Goal: Use online tool/utility: Use online tool/utility

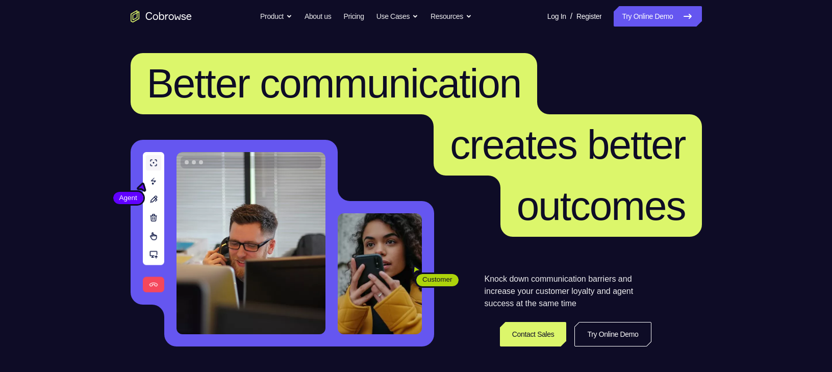
click at [652, 9] on link "Try Online Demo" at bounding box center [658, 16] width 88 height 20
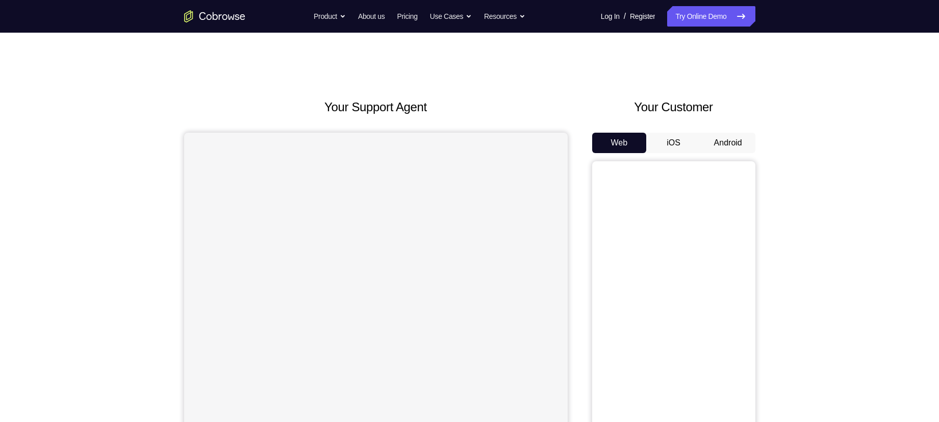
click at [746, 142] on button "Android" at bounding box center [728, 143] width 55 height 20
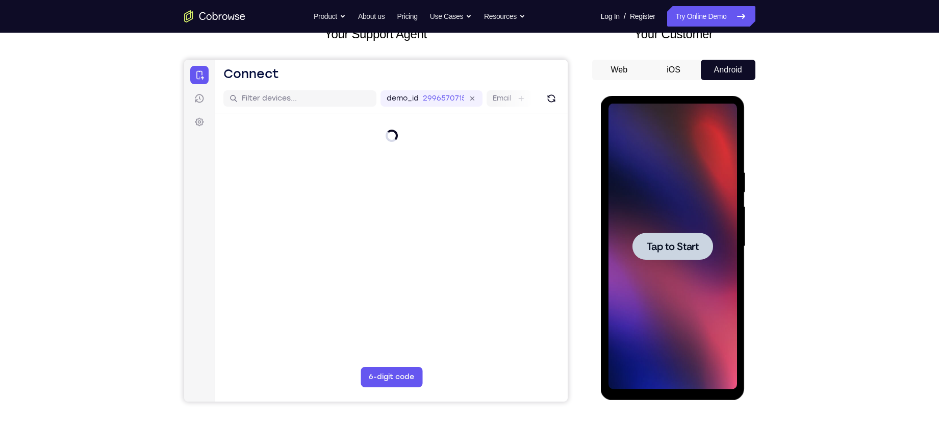
click at [696, 235] on div at bounding box center [673, 246] width 81 height 27
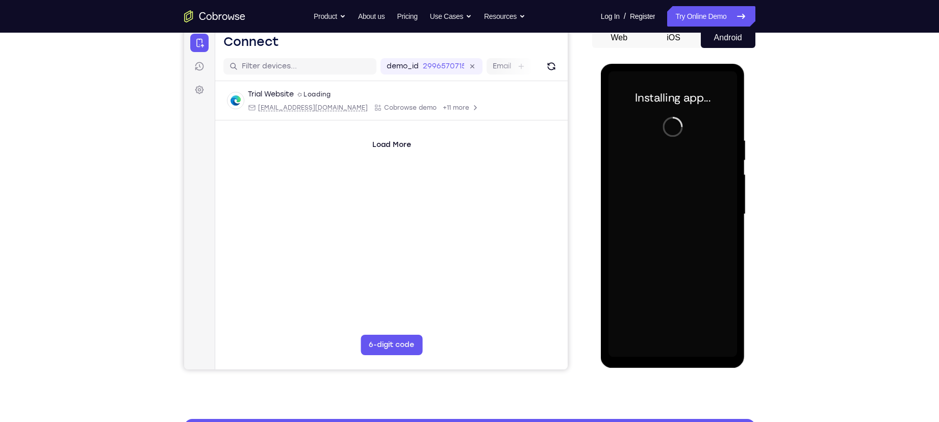
scroll to position [121, 0]
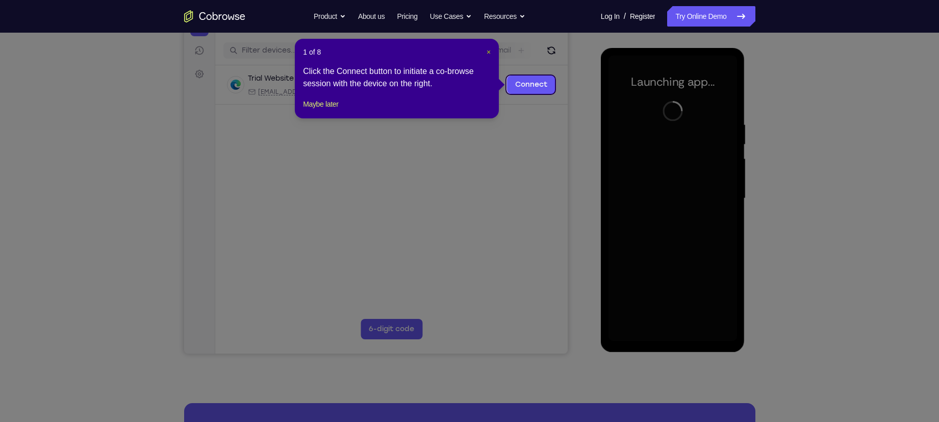
click at [487, 49] on span "×" at bounding box center [489, 52] width 4 height 8
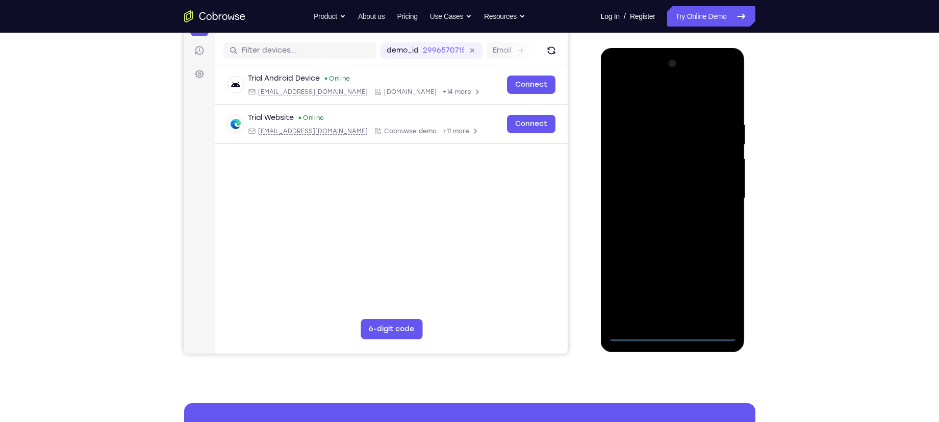
click at [678, 338] on div at bounding box center [673, 199] width 129 height 286
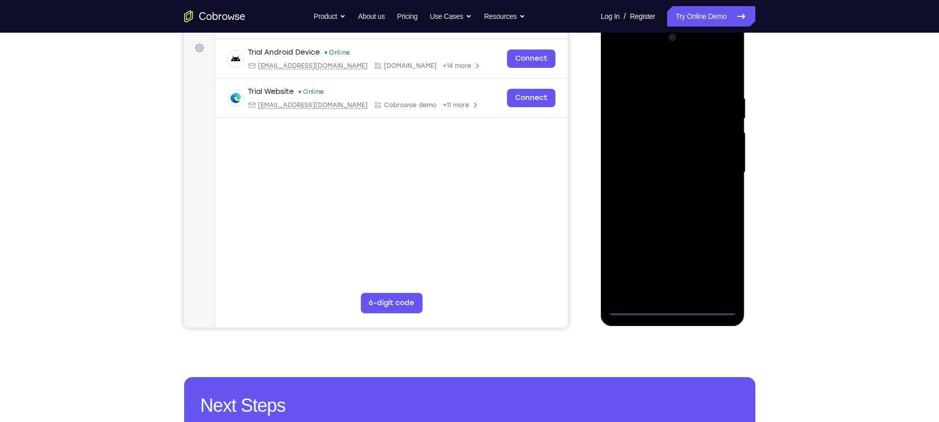
click at [712, 270] on div at bounding box center [673, 173] width 129 height 286
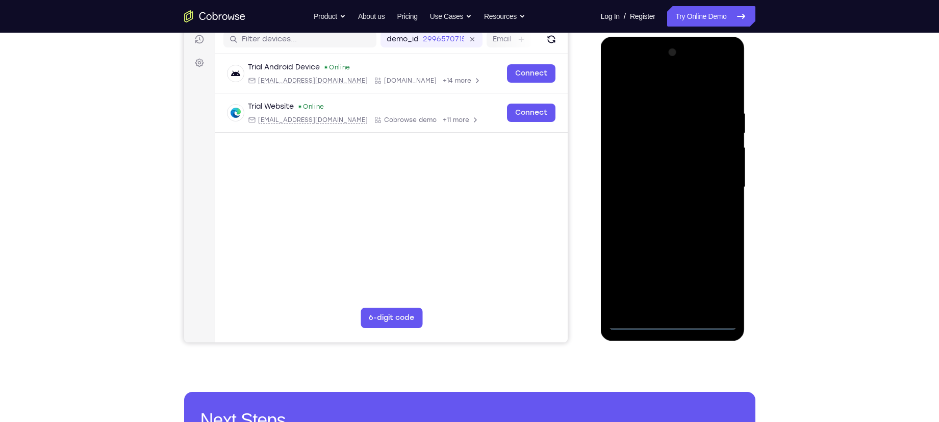
scroll to position [132, 0]
click at [663, 94] on div at bounding box center [673, 188] width 129 height 286
click at [721, 183] on div at bounding box center [673, 188] width 129 height 286
click at [662, 207] on div at bounding box center [673, 188] width 129 height 286
click at [666, 180] on div at bounding box center [673, 188] width 129 height 286
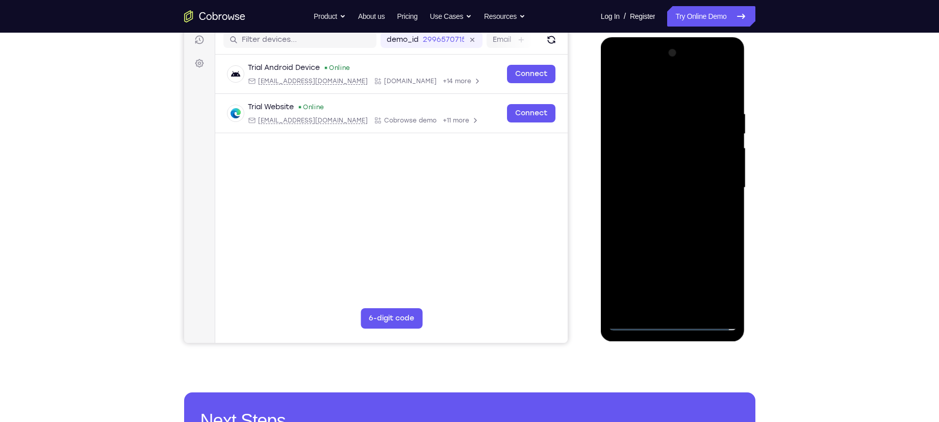
click at [676, 161] on div at bounding box center [673, 188] width 129 height 286
click at [722, 166] on div at bounding box center [673, 188] width 129 height 286
click at [710, 185] on div at bounding box center [673, 188] width 129 height 286
click at [691, 231] on div at bounding box center [673, 188] width 129 height 286
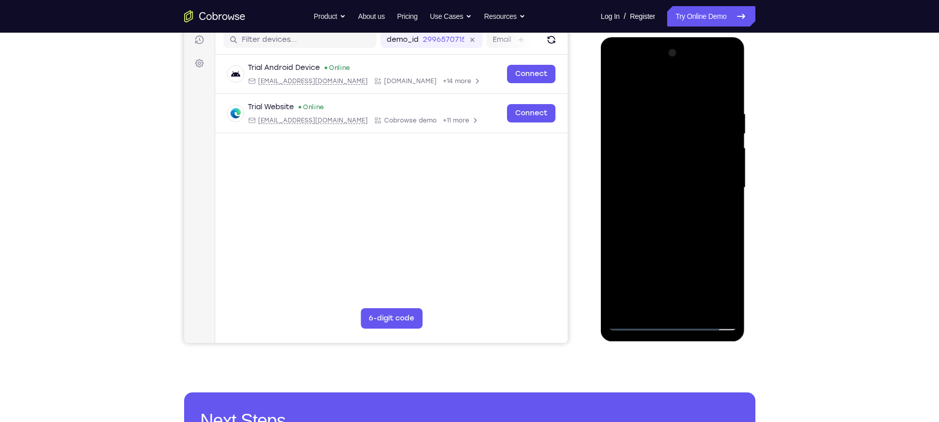
click at [692, 232] on div at bounding box center [673, 188] width 129 height 286
drag, startPoint x: 668, startPoint y: 92, endPoint x: 671, endPoint y: 38, distance: 54.1
click at [671, 38] on div at bounding box center [673, 189] width 144 height 304
click at [700, 305] on div at bounding box center [673, 188] width 129 height 286
click at [641, 239] on div at bounding box center [673, 188] width 129 height 286
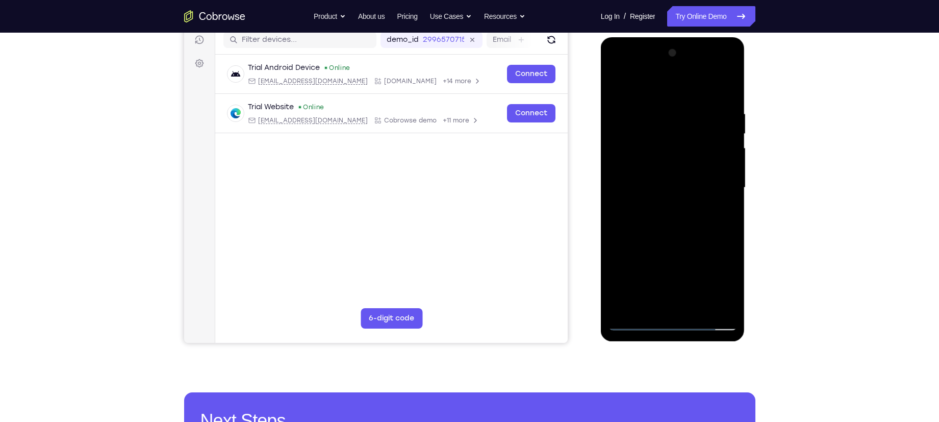
click at [617, 87] on div at bounding box center [673, 188] width 129 height 286
click at [729, 82] on div at bounding box center [673, 188] width 129 height 286
click at [618, 83] on div at bounding box center [673, 188] width 129 height 286
click at [656, 108] on div at bounding box center [673, 188] width 129 height 286
drag, startPoint x: 688, startPoint y: 184, endPoint x: 685, endPoint y: 179, distance: 5.5
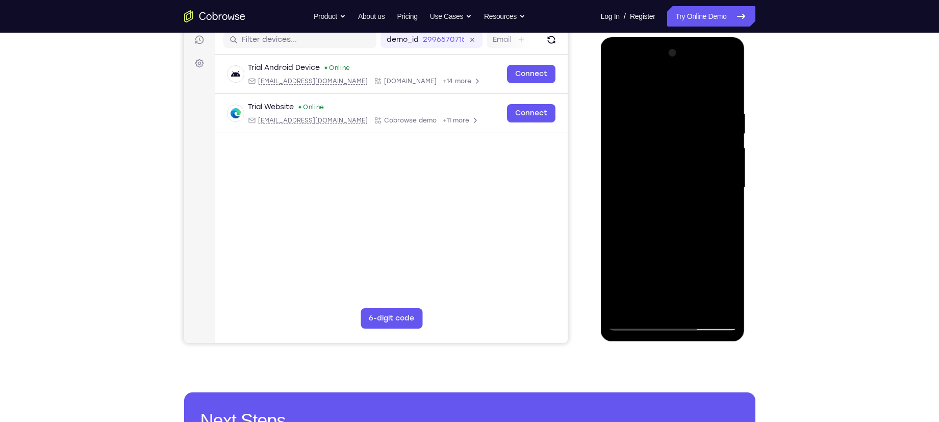
click at [685, 179] on div at bounding box center [673, 188] width 129 height 286
drag, startPoint x: 720, startPoint y: 196, endPoint x: 599, endPoint y: 200, distance: 121.0
click at [601, 200] on html "Online web based iOS Simulators and Android Emulators. Run iPhone, iPad, Mobile…" at bounding box center [673, 190] width 145 height 306
click at [726, 87] on div at bounding box center [673, 188] width 129 height 286
drag, startPoint x: 699, startPoint y: 242, endPoint x: 705, endPoint y: 79, distance: 162.9
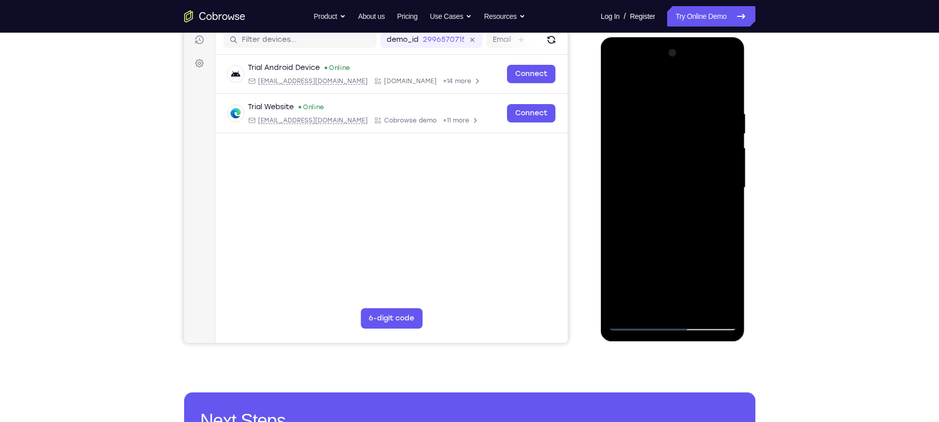
click at [705, 79] on div at bounding box center [673, 188] width 129 height 286
drag, startPoint x: 685, startPoint y: 249, endPoint x: 707, endPoint y: 68, distance: 181.9
click at [707, 68] on div at bounding box center [673, 188] width 129 height 286
drag, startPoint x: 677, startPoint y: 259, endPoint x: 706, endPoint y: 60, distance: 201.6
click at [706, 60] on div at bounding box center [673, 188] width 129 height 286
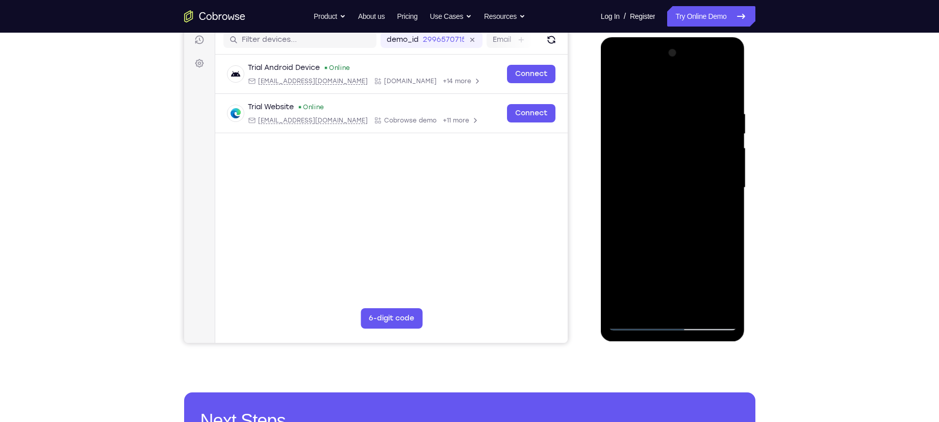
drag, startPoint x: 689, startPoint y: 126, endPoint x: 679, endPoint y: 186, distance: 61.5
click at [679, 186] on div at bounding box center [673, 188] width 129 height 286
drag, startPoint x: 682, startPoint y: 221, endPoint x: 683, endPoint y: 158, distance: 63.3
click at [683, 158] on div at bounding box center [673, 188] width 129 height 286
click at [728, 186] on div at bounding box center [673, 188] width 129 height 286
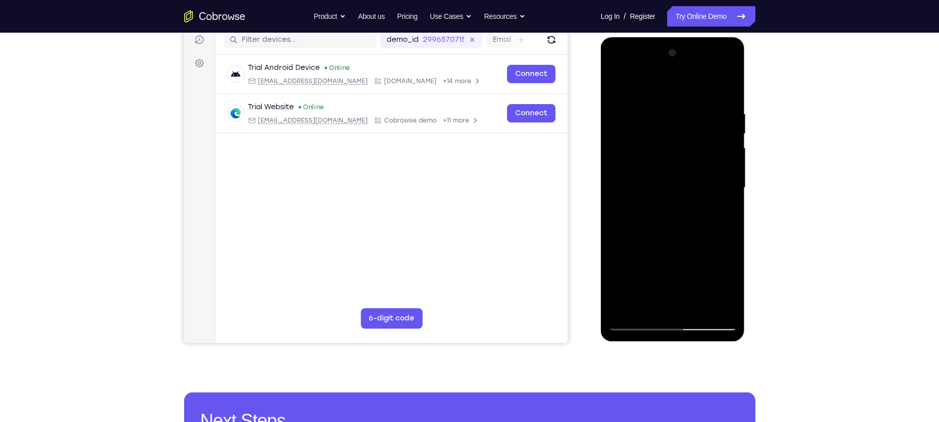
click at [728, 186] on div at bounding box center [673, 188] width 129 height 286
click at [729, 183] on div at bounding box center [673, 188] width 129 height 286
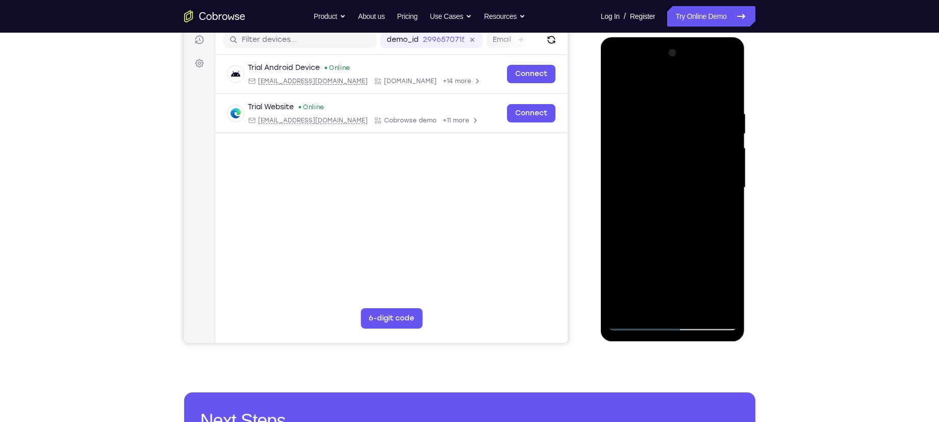
click at [729, 183] on div at bounding box center [673, 188] width 129 height 286
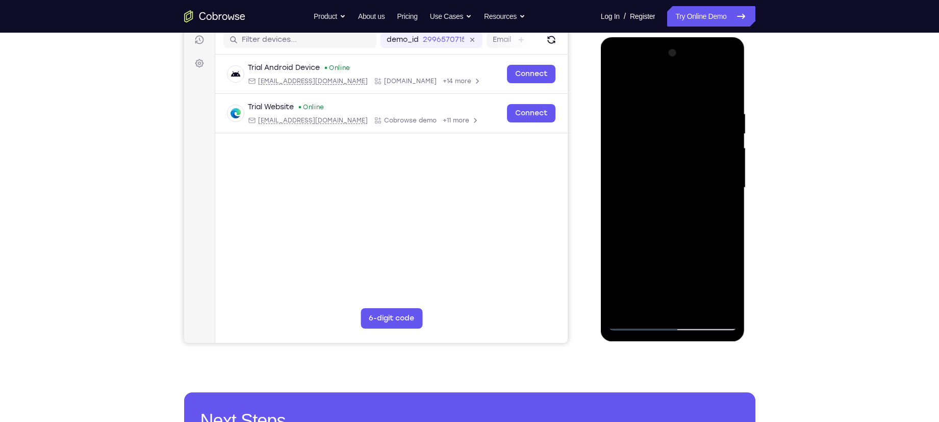
click at [729, 183] on div at bounding box center [673, 188] width 129 height 286
drag, startPoint x: 699, startPoint y: 117, endPoint x: 694, endPoint y: 279, distance: 161.3
click at [694, 279] on div at bounding box center [673, 188] width 129 height 286
drag, startPoint x: 695, startPoint y: 114, endPoint x: 695, endPoint y: 52, distance: 62.8
click at [695, 52] on div at bounding box center [673, 188] width 129 height 286
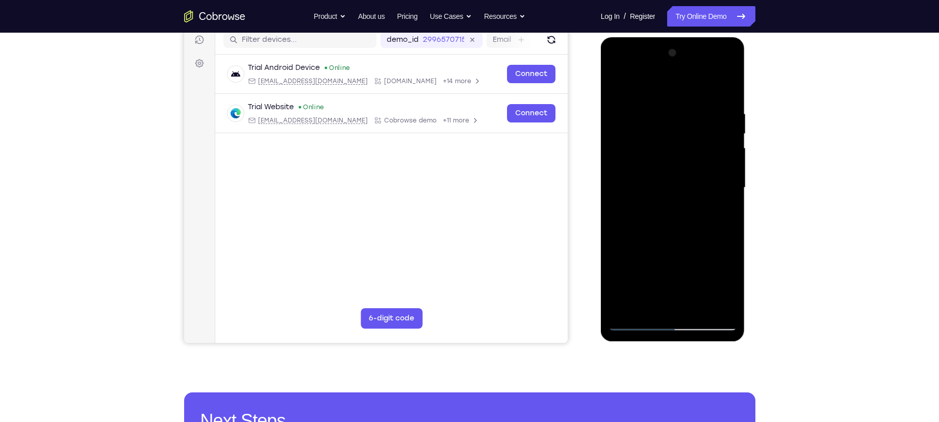
drag, startPoint x: 682, startPoint y: 243, endPoint x: 705, endPoint y: -18, distance: 261.7
click at [705, 37] on html "Online web based iOS Simulators and Android Emulators. Run iPhone, iPad, Mobile…" at bounding box center [673, 190] width 145 height 306
drag, startPoint x: 687, startPoint y: 147, endPoint x: 676, endPoint y: 300, distance: 153.0
click at [676, 300] on div at bounding box center [673, 188] width 129 height 286
drag, startPoint x: 677, startPoint y: 127, endPoint x: 669, endPoint y: 289, distance: 161.9
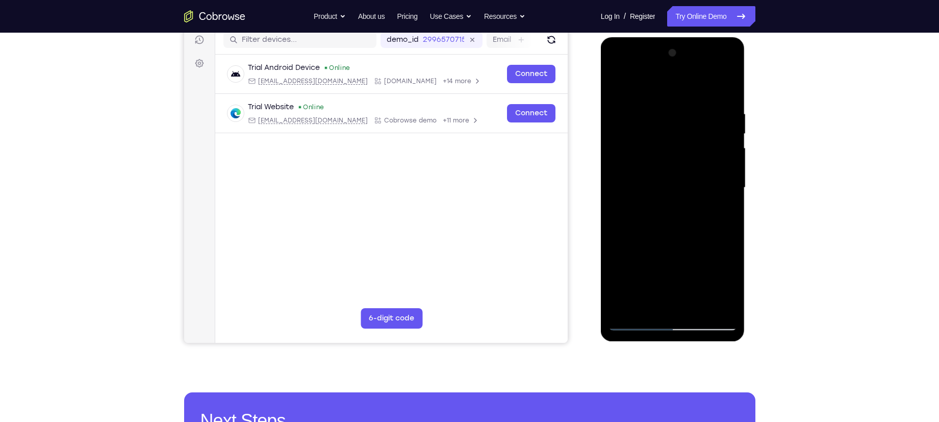
click at [669, 289] on div at bounding box center [673, 188] width 129 height 286
drag, startPoint x: 685, startPoint y: 141, endPoint x: 675, endPoint y: 188, distance: 48.0
click at [675, 188] on div at bounding box center [673, 188] width 129 height 286
click at [732, 162] on div at bounding box center [673, 188] width 129 height 286
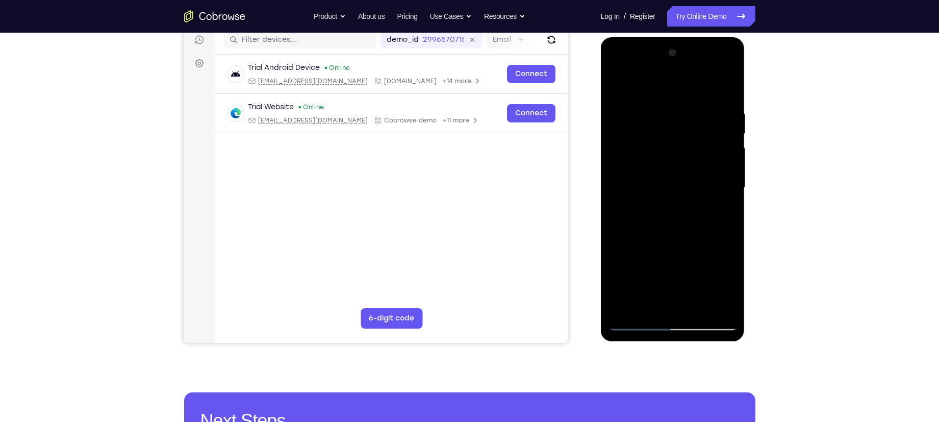
click at [732, 162] on div at bounding box center [673, 188] width 129 height 286
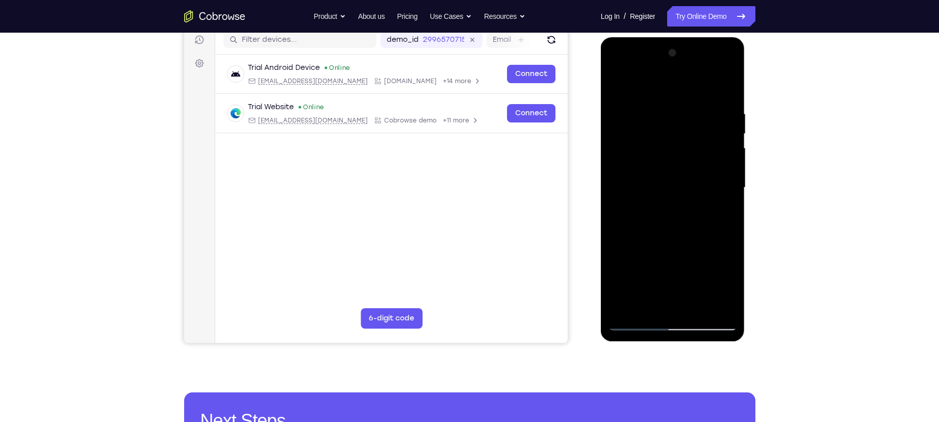
click at [732, 162] on div at bounding box center [673, 188] width 129 height 286
drag, startPoint x: 707, startPoint y: 227, endPoint x: 719, endPoint y: 91, distance: 136.2
click at [719, 91] on div at bounding box center [673, 188] width 129 height 286
drag, startPoint x: 690, startPoint y: 232, endPoint x: 703, endPoint y: 148, distance: 85.2
click at [703, 148] on div at bounding box center [673, 188] width 129 height 286
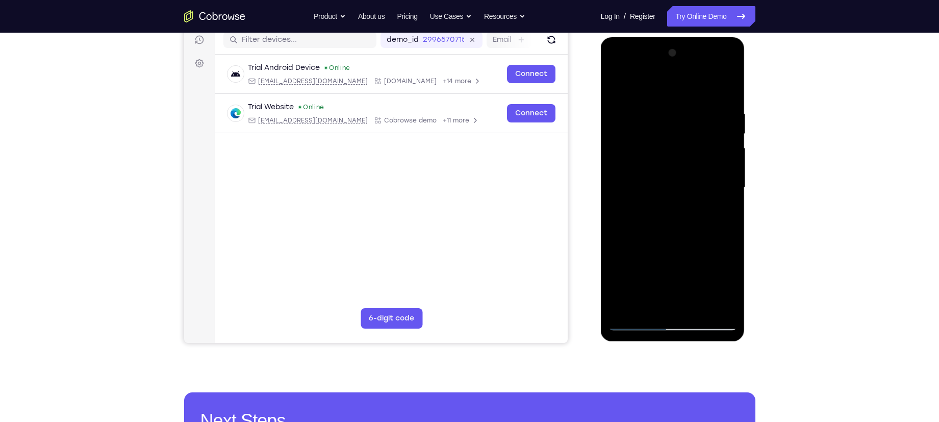
drag, startPoint x: 706, startPoint y: 257, endPoint x: 728, endPoint y: 46, distance: 212.4
click at [728, 46] on div at bounding box center [673, 188] width 129 height 286
click at [730, 190] on div at bounding box center [673, 188] width 129 height 286
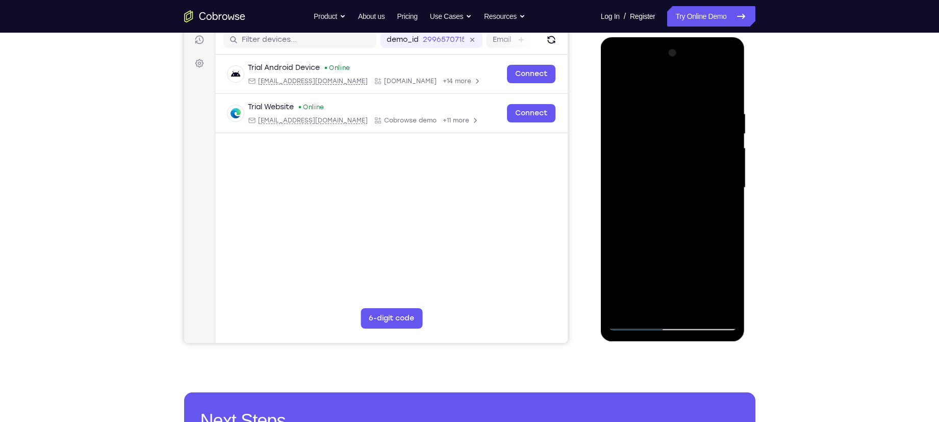
drag, startPoint x: 703, startPoint y: 253, endPoint x: 722, endPoint y: 36, distance: 217.7
click at [722, 37] on html "Online web based iOS Simulators and Android Emulators. Run iPhone, iPad, Mobile…" at bounding box center [673, 190] width 145 height 306
drag, startPoint x: 694, startPoint y: 228, endPoint x: 709, endPoint y: -9, distance: 237.3
click at [709, 37] on html "Online web based iOS Simulators and Android Emulators. Run iPhone, iPad, Mobile…" at bounding box center [673, 190] width 145 height 306
drag, startPoint x: 681, startPoint y: 247, endPoint x: 699, endPoint y: 59, distance: 189.1
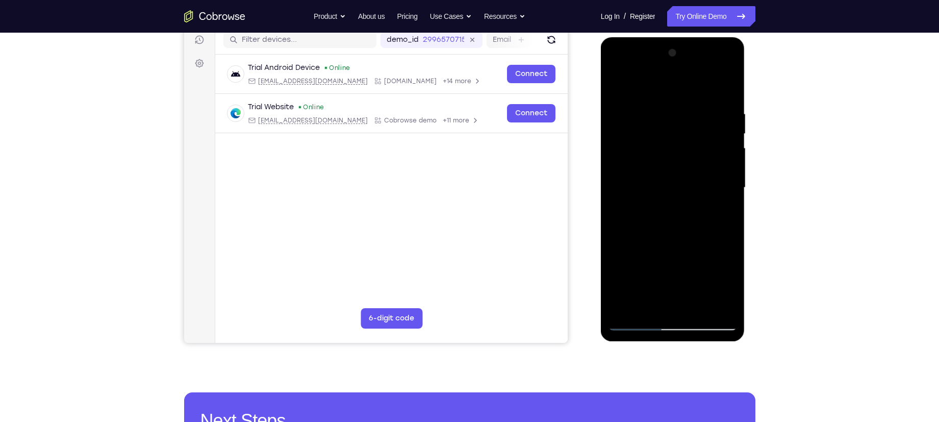
click at [699, 59] on div at bounding box center [673, 188] width 129 height 286
click at [703, 299] on div at bounding box center [673, 188] width 129 height 286
drag, startPoint x: 702, startPoint y: 277, endPoint x: 725, endPoint y: 102, distance: 176.5
click at [725, 102] on div at bounding box center [673, 188] width 129 height 286
drag, startPoint x: 690, startPoint y: 264, endPoint x: 692, endPoint y: 242, distance: 22.1
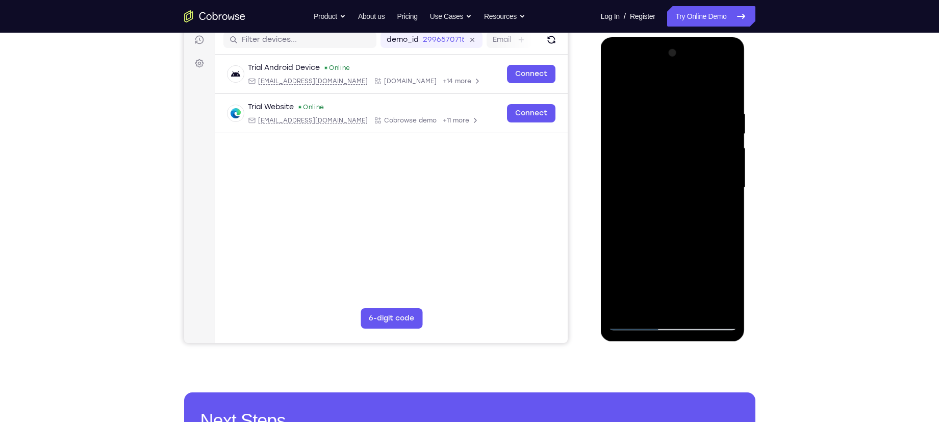
click at [692, 242] on div at bounding box center [673, 188] width 129 height 286
click at [730, 196] on div at bounding box center [673, 188] width 129 height 286
click at [730, 197] on div at bounding box center [673, 188] width 129 height 286
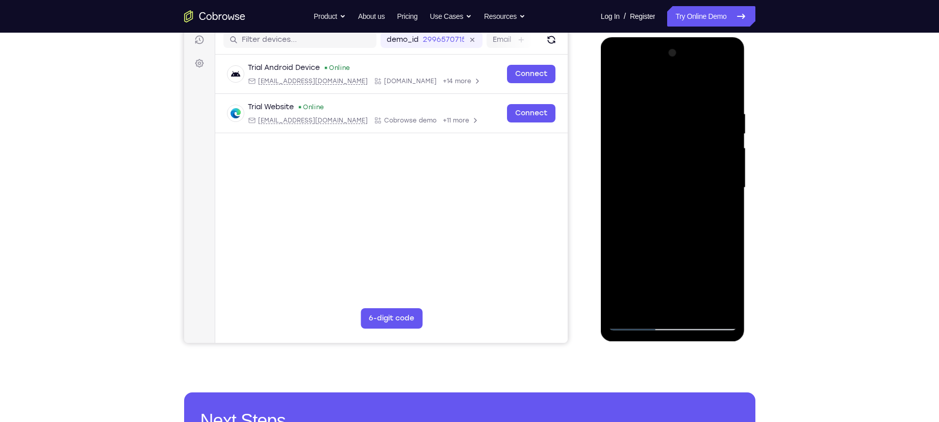
click at [730, 197] on div at bounding box center [673, 188] width 129 height 286
click at [636, 98] on div at bounding box center [673, 188] width 129 height 286
drag, startPoint x: 696, startPoint y: 136, endPoint x: 700, endPoint y: 83, distance: 52.8
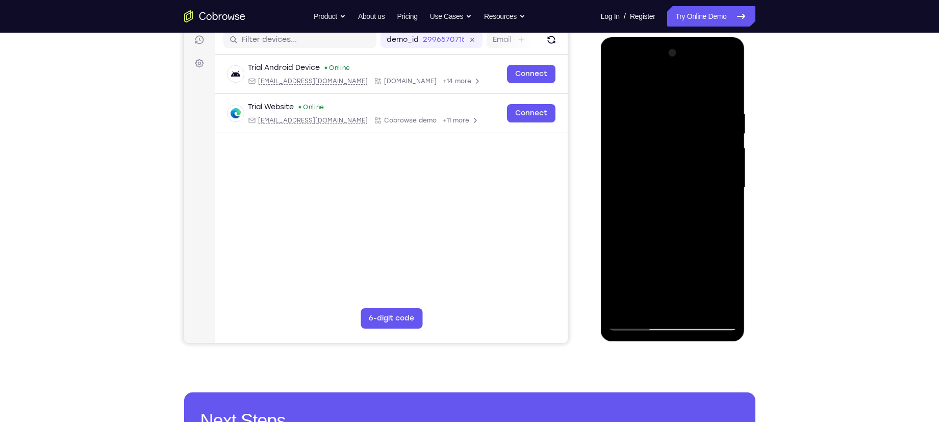
click at [700, 83] on div at bounding box center [673, 188] width 129 height 286
click at [641, 152] on div at bounding box center [673, 188] width 129 height 286
click at [619, 85] on div at bounding box center [673, 188] width 129 height 286
click at [723, 186] on div at bounding box center [673, 188] width 129 height 286
click at [720, 132] on div at bounding box center [673, 188] width 129 height 286
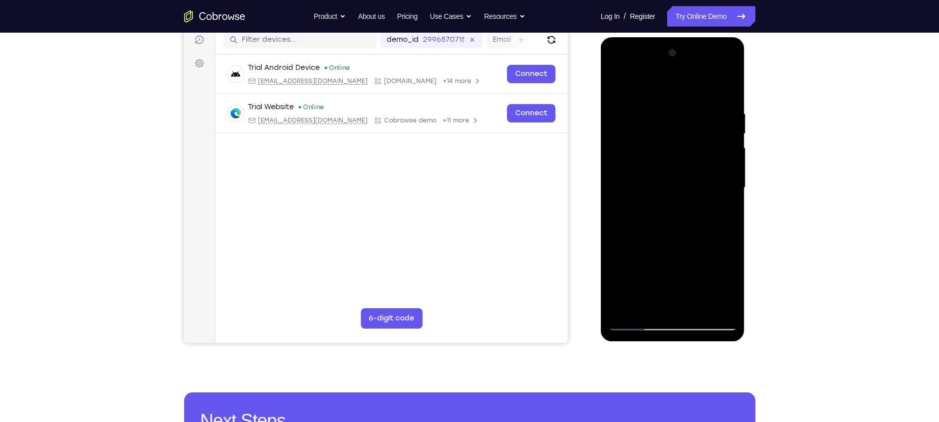
click at [729, 134] on div at bounding box center [673, 188] width 129 height 286
click at [621, 83] on div at bounding box center [673, 188] width 129 height 286
drag, startPoint x: 684, startPoint y: 105, endPoint x: 675, endPoint y: 155, distance: 50.3
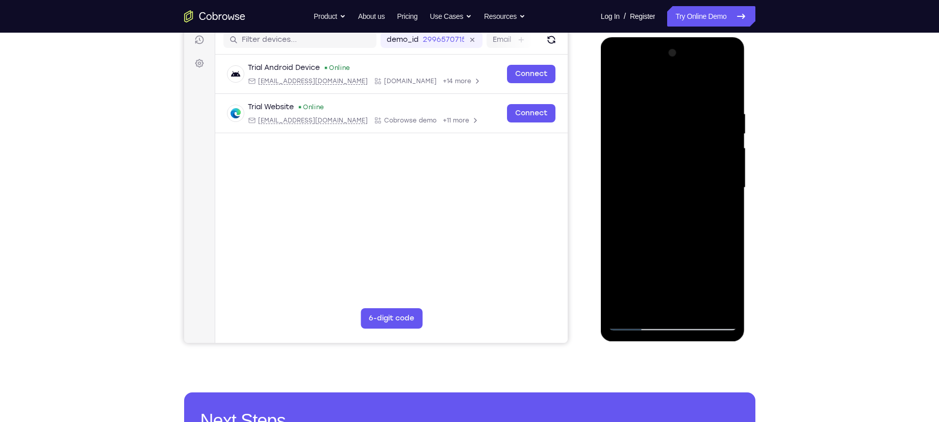
click at [675, 155] on div at bounding box center [673, 188] width 129 height 286
click at [662, 105] on div at bounding box center [673, 188] width 129 height 286
click at [699, 307] on div at bounding box center [673, 188] width 129 height 286
click at [617, 86] on div at bounding box center [673, 188] width 129 height 286
drag, startPoint x: 670, startPoint y: 265, endPoint x: 668, endPoint y: -15, distance: 280.2
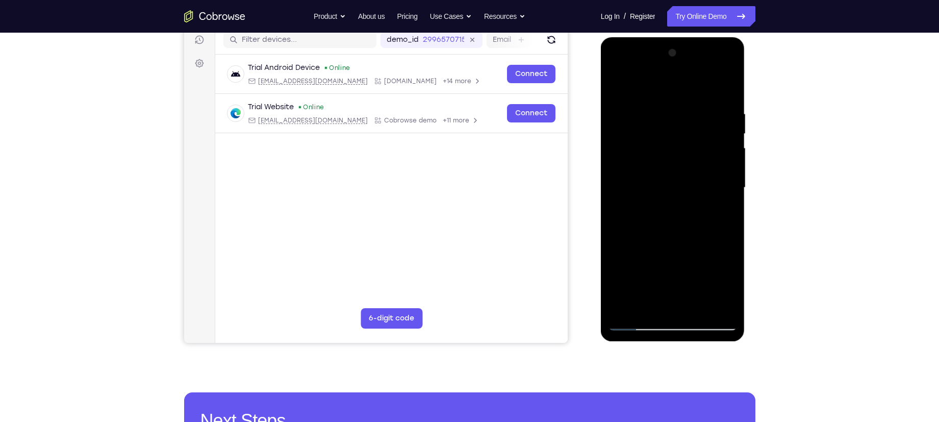
click at [668, 37] on html "Online web based iOS Simulators and Android Emulators. Run iPhone, iPad, Mobile…" at bounding box center [673, 190] width 145 height 306
drag, startPoint x: 685, startPoint y: 110, endPoint x: 661, endPoint y: 374, distance: 265.5
click at [661, 343] on html "Online web based iOS Simulators and Android Emulators. Run iPhone, iPad, Mobile…" at bounding box center [673, 190] width 145 height 306
drag, startPoint x: 665, startPoint y: 129, endPoint x: 659, endPoint y: 307, distance: 177.7
click at [659, 307] on div at bounding box center [673, 188] width 129 height 286
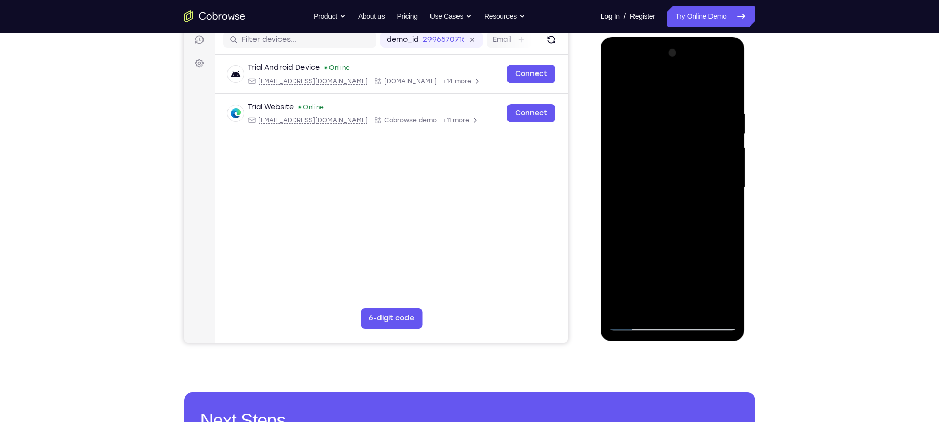
click at [692, 118] on div at bounding box center [673, 188] width 129 height 286
click at [638, 322] on div at bounding box center [673, 188] width 129 height 286
click at [722, 308] on div at bounding box center [673, 188] width 129 height 286
click at [619, 82] on div at bounding box center [673, 188] width 129 height 286
drag, startPoint x: 686, startPoint y: 284, endPoint x: 675, endPoint y: -18, distance: 301.8
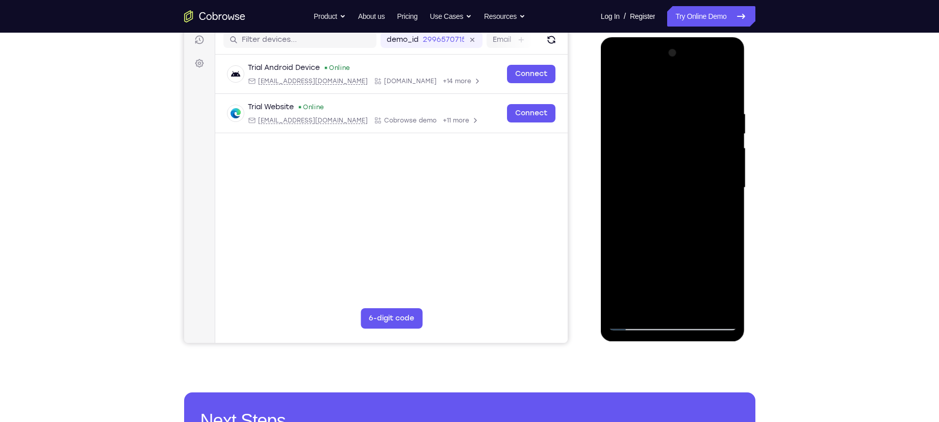
click at [675, 37] on html "Online web based iOS Simulators and Android Emulators. Run iPhone, iPad, Mobile…" at bounding box center [673, 190] width 145 height 306
click at [638, 275] on div at bounding box center [673, 188] width 129 height 286
click at [659, 206] on div at bounding box center [673, 188] width 129 height 286
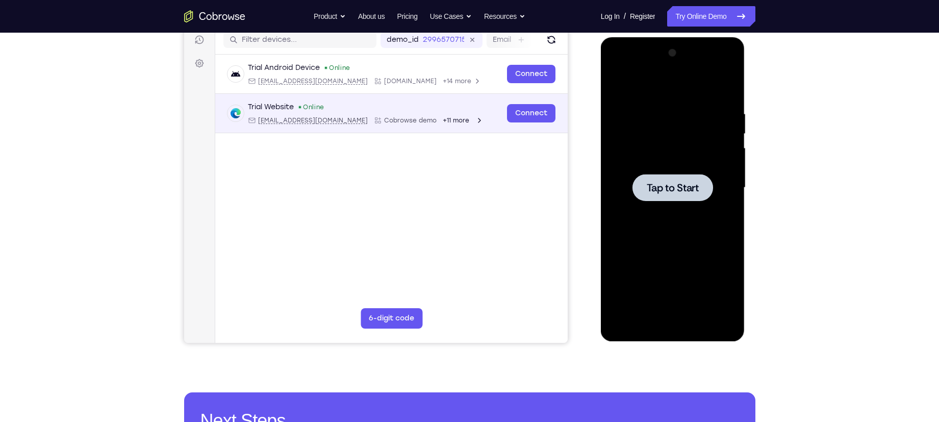
scroll to position [0, 0]
